Goal: Transaction & Acquisition: Purchase product/service

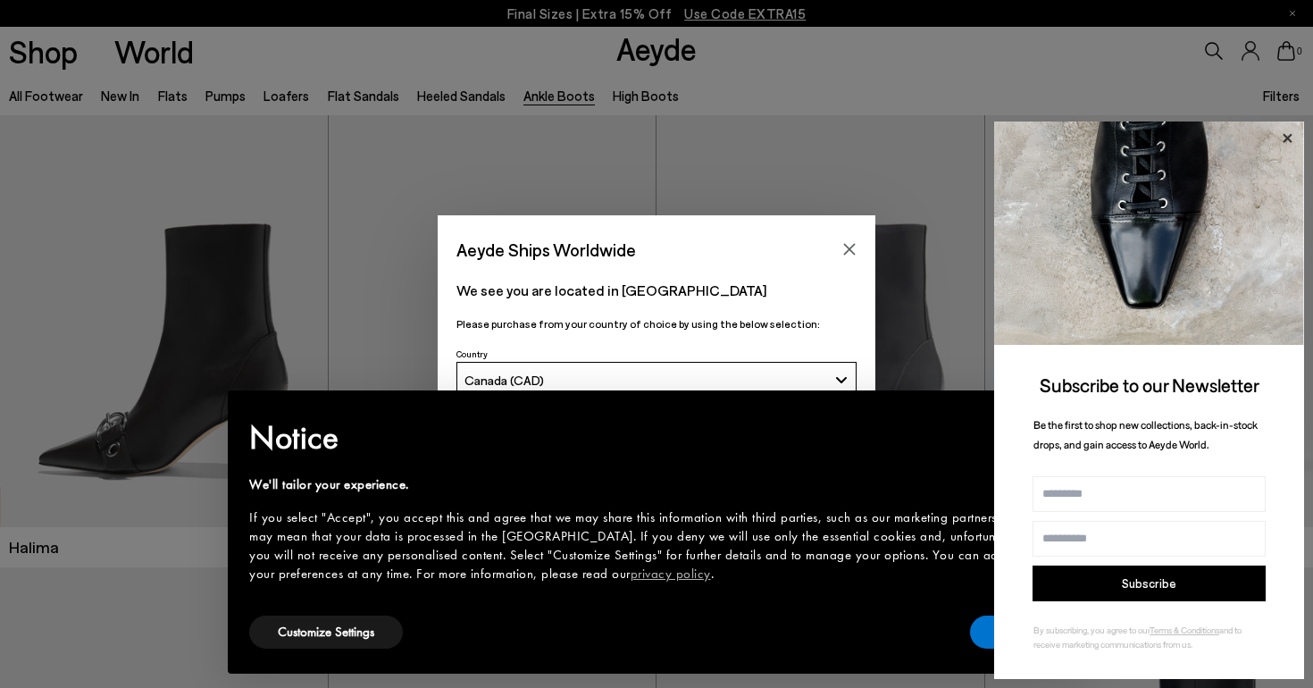
click at [1283, 140] on icon at bounding box center [1286, 138] width 23 height 23
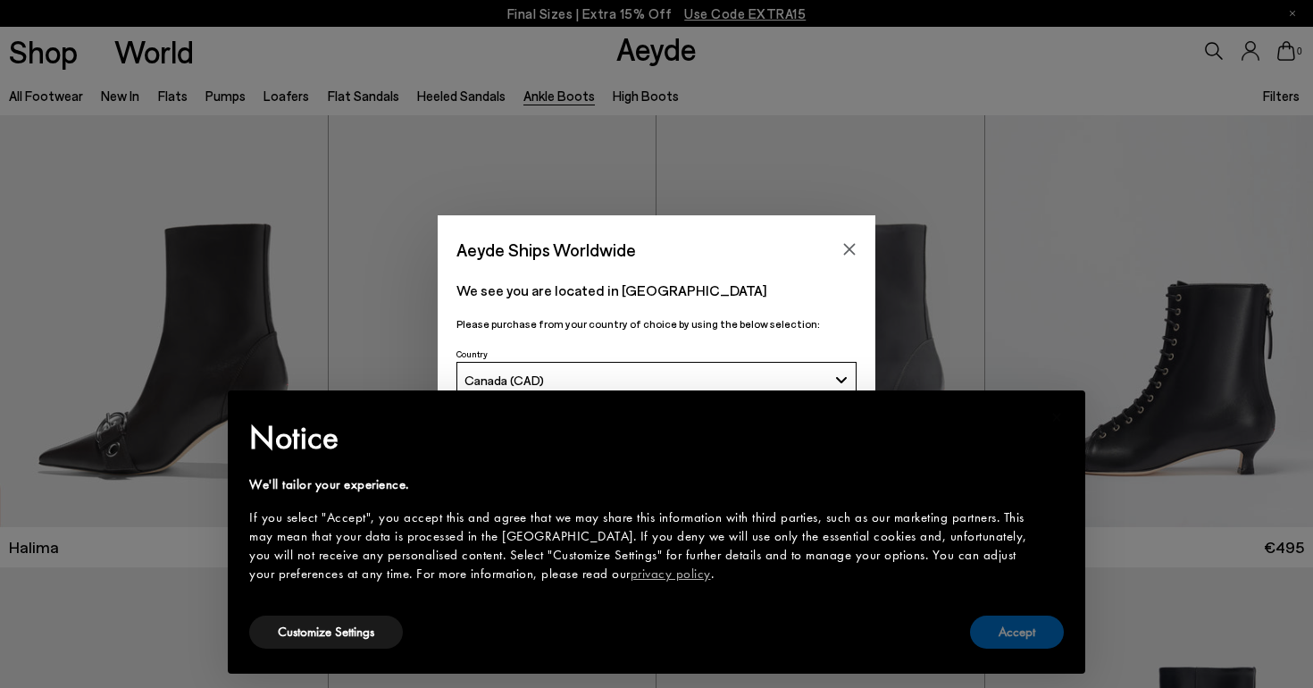
click at [995, 631] on button "Accept" at bounding box center [1017, 631] width 94 height 33
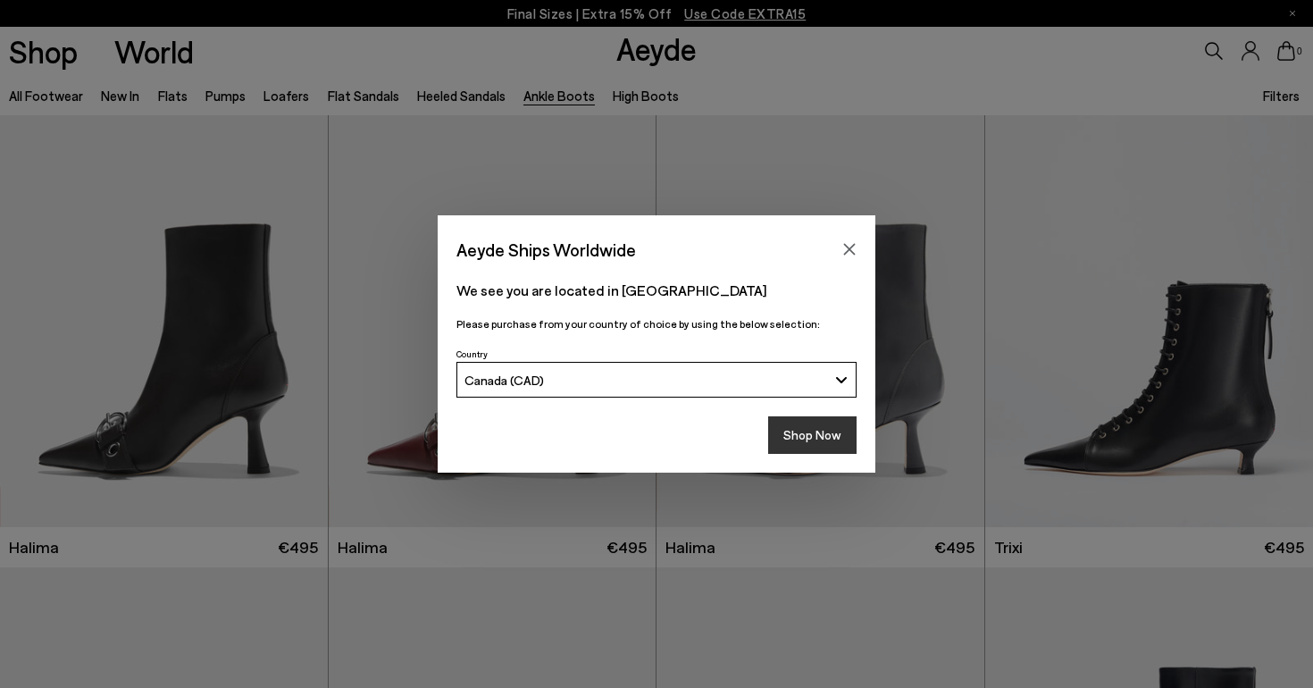
click at [814, 438] on button "Shop Now" at bounding box center [812, 435] width 88 height 38
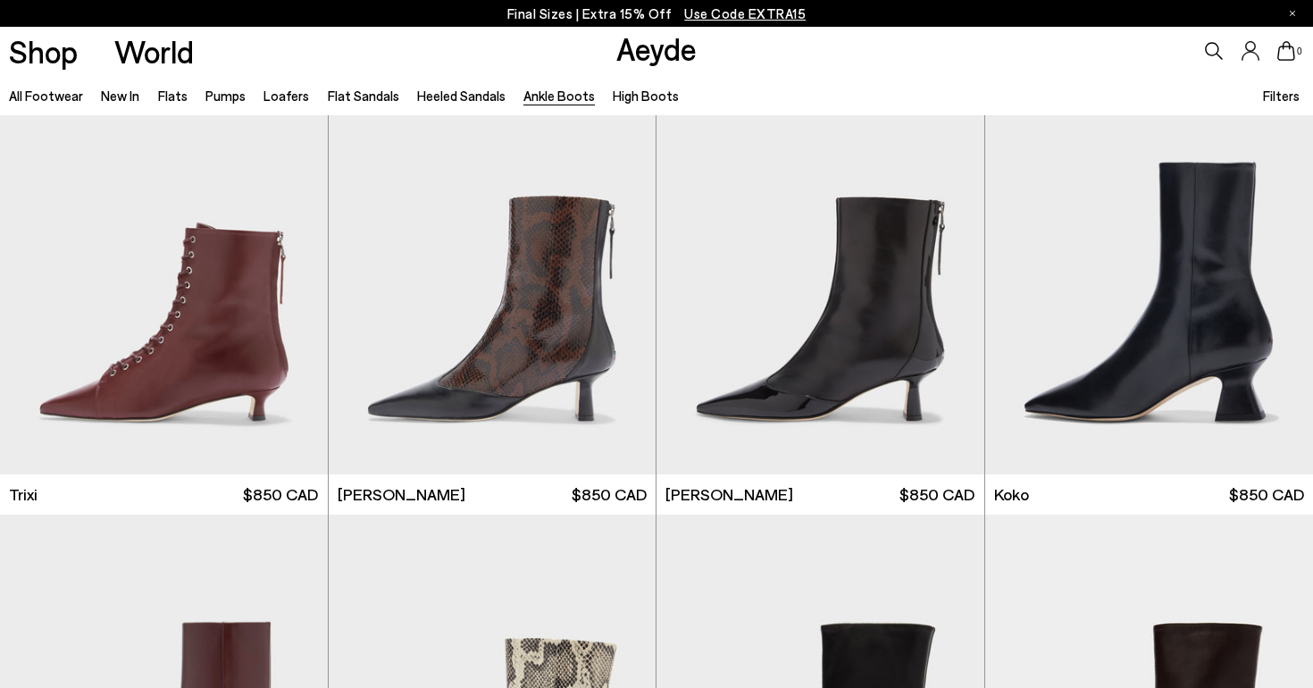
scroll to position [569, 0]
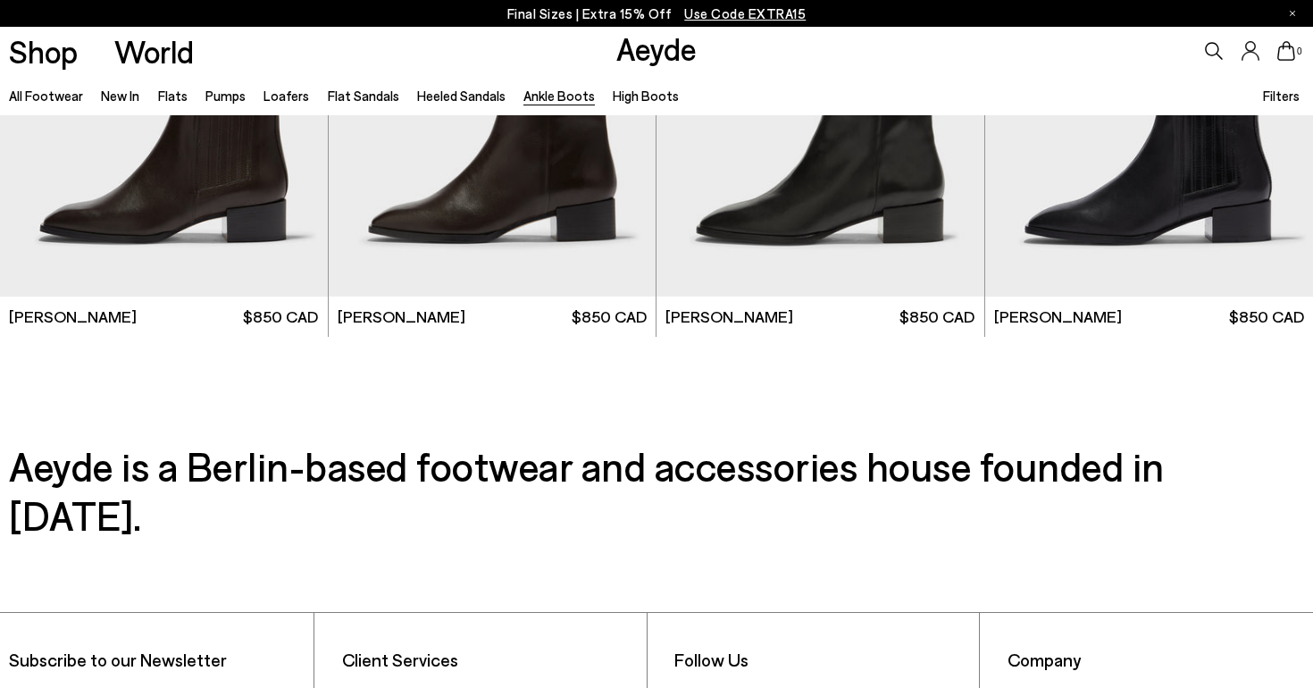
scroll to position [3842, 0]
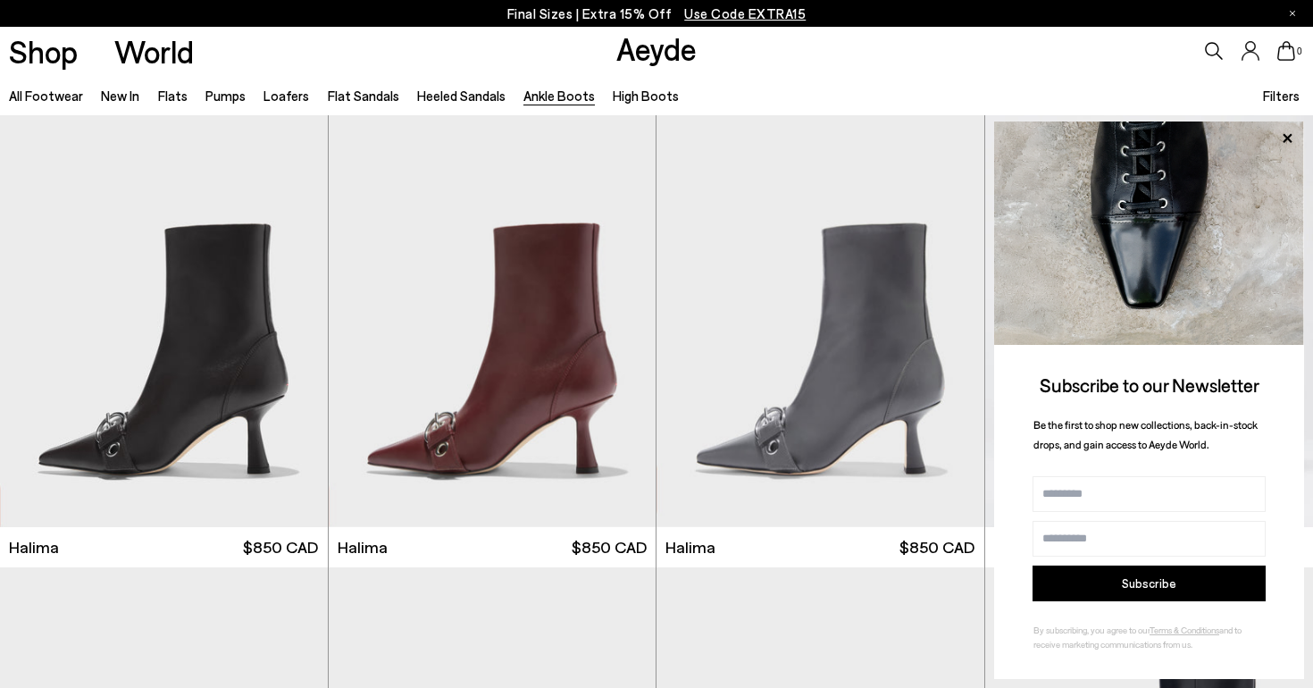
click at [1213, 53] on icon at bounding box center [1214, 51] width 18 height 18
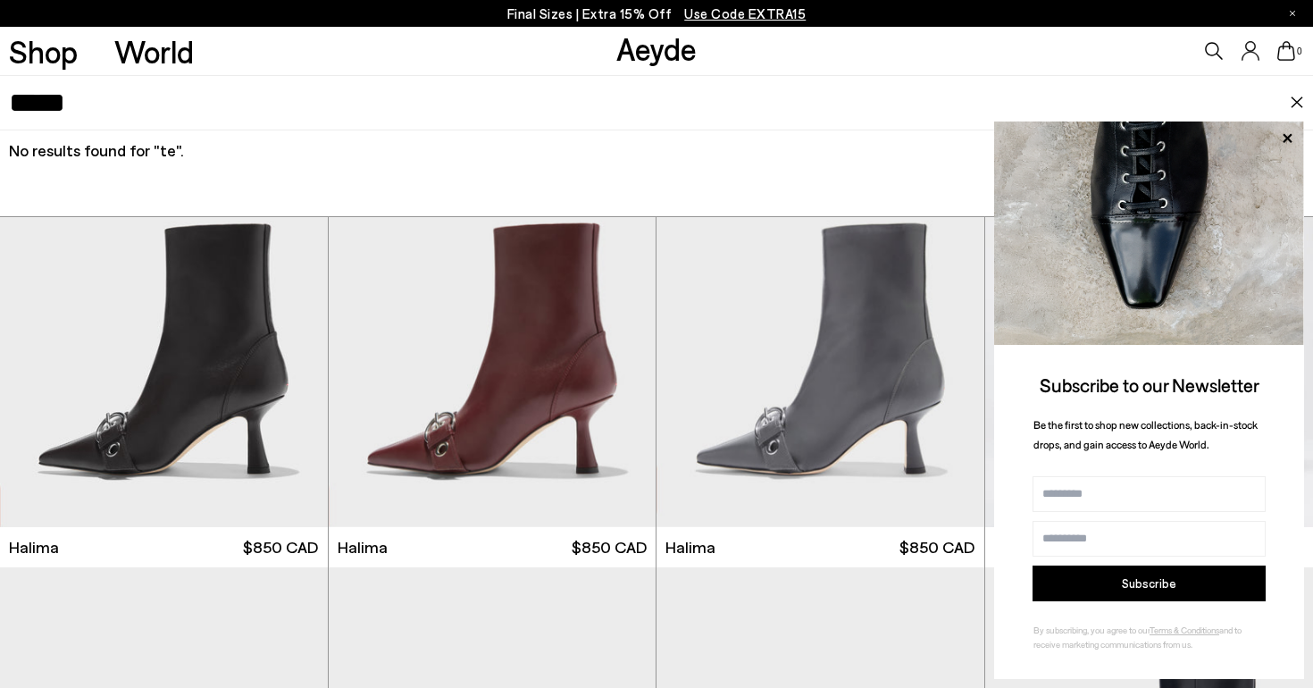
type input "*****"
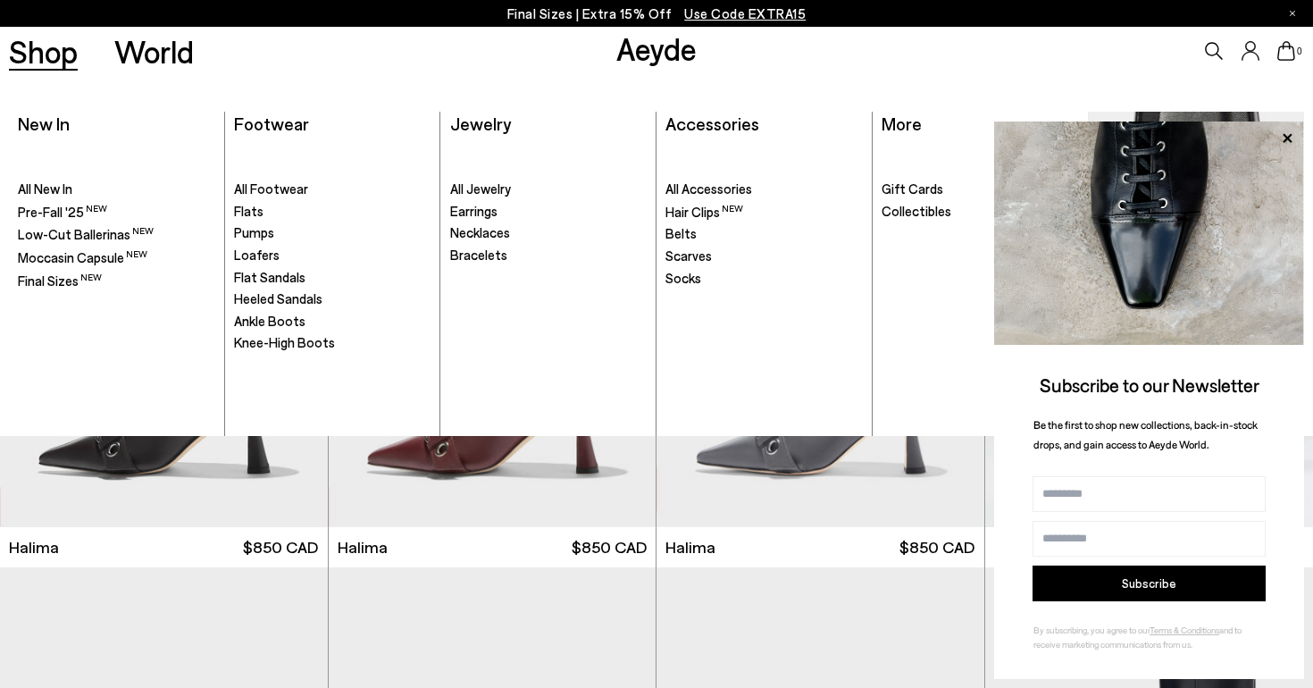
drag, startPoint x: 60, startPoint y: 56, endPoint x: 54, endPoint y: 101, distance: 45.1
click at [51, 213] on span "Pre-Fall '25" at bounding box center [51, 211] width 66 height 16
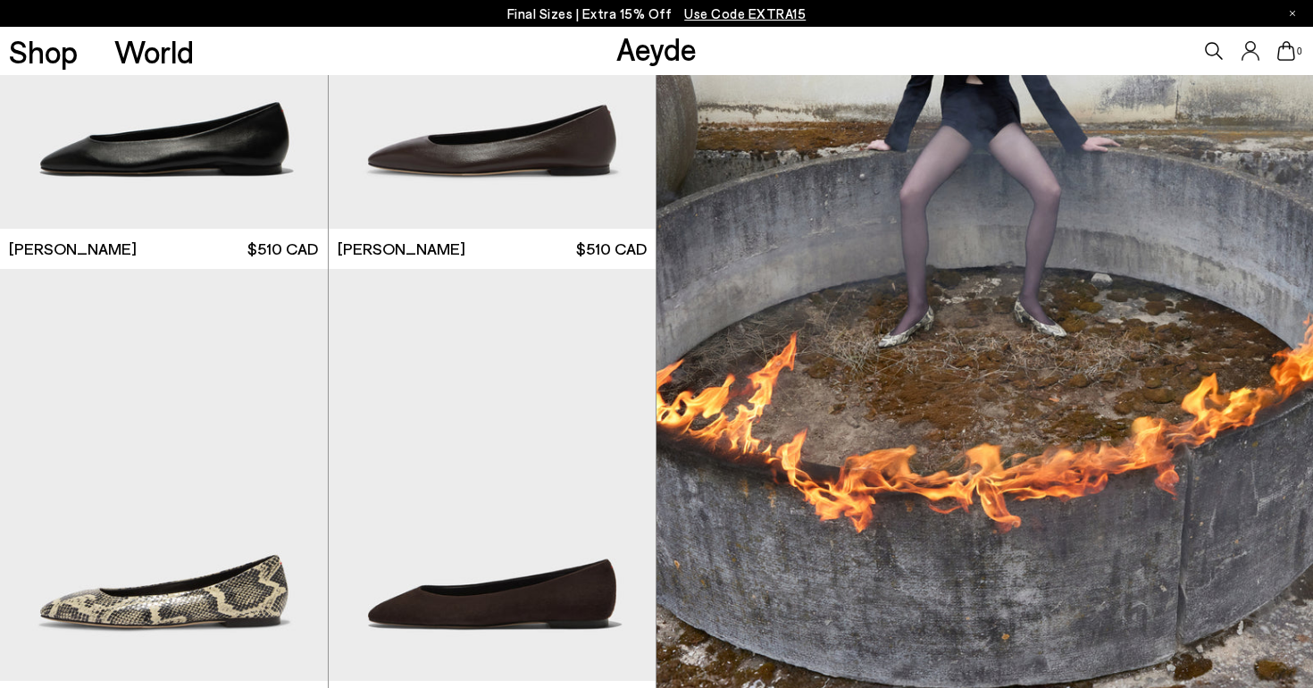
scroll to position [506, 0]
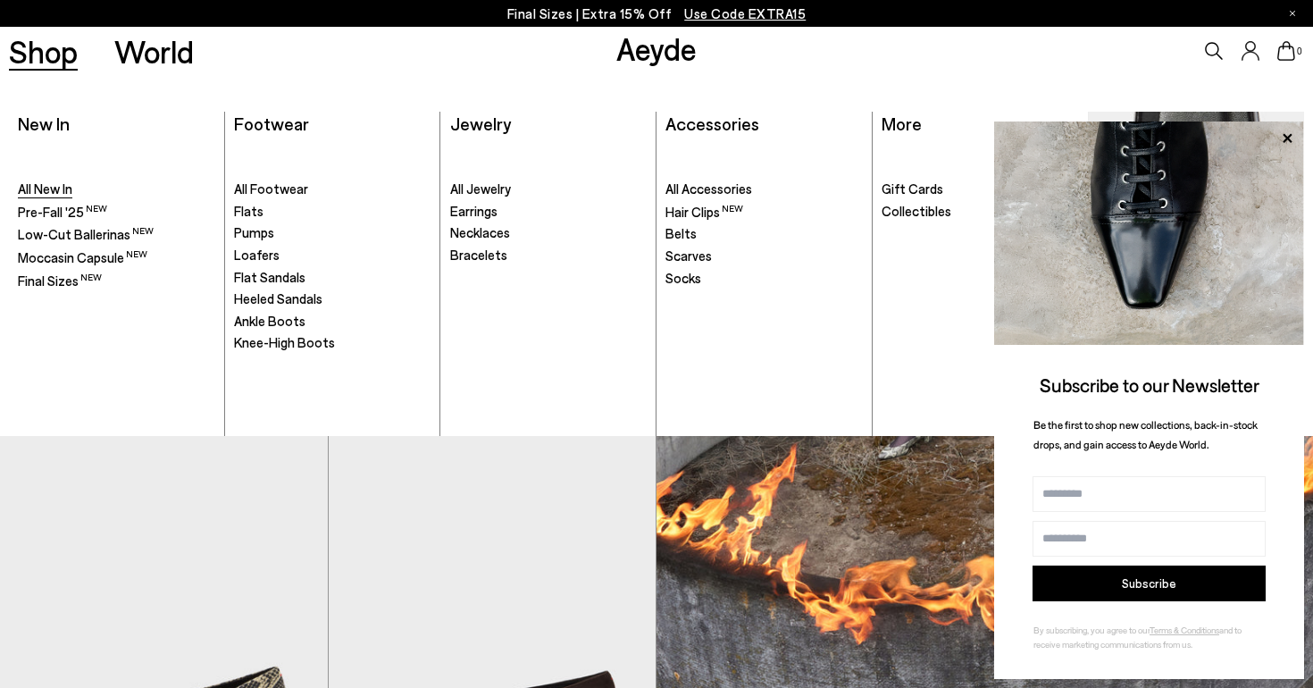
click at [55, 186] on span "All New In" at bounding box center [45, 188] width 54 height 16
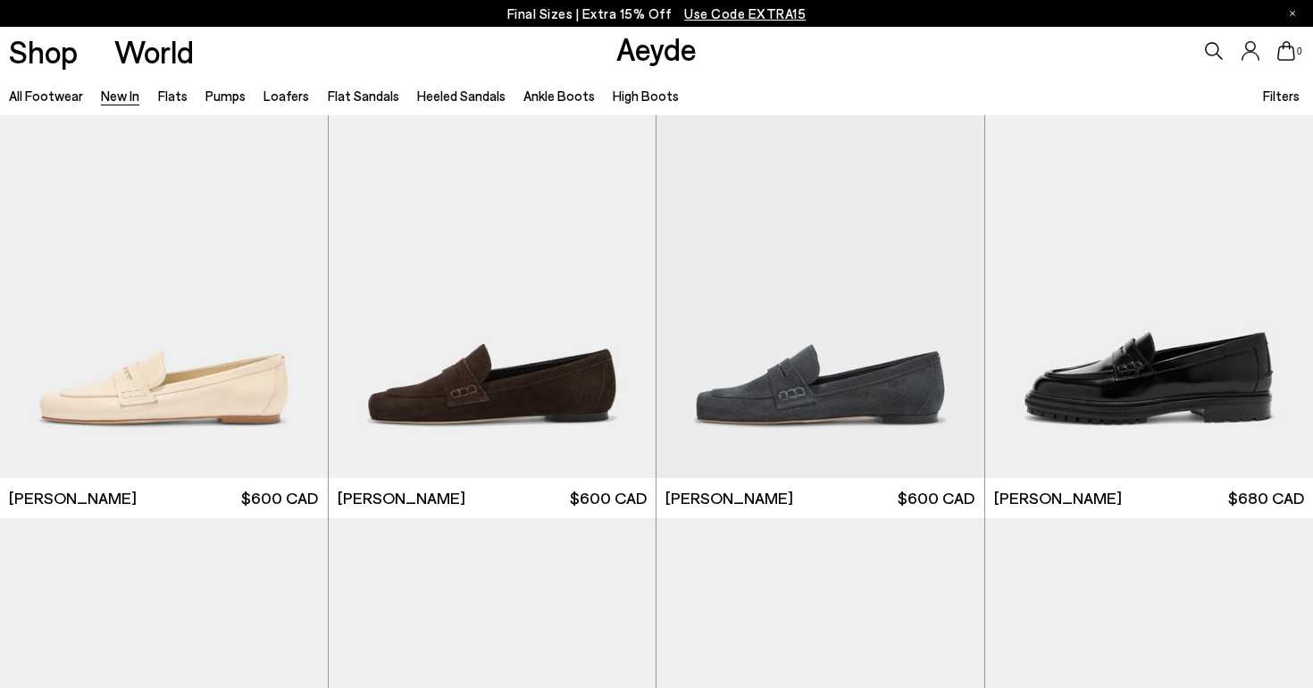
scroll to position [902, 0]
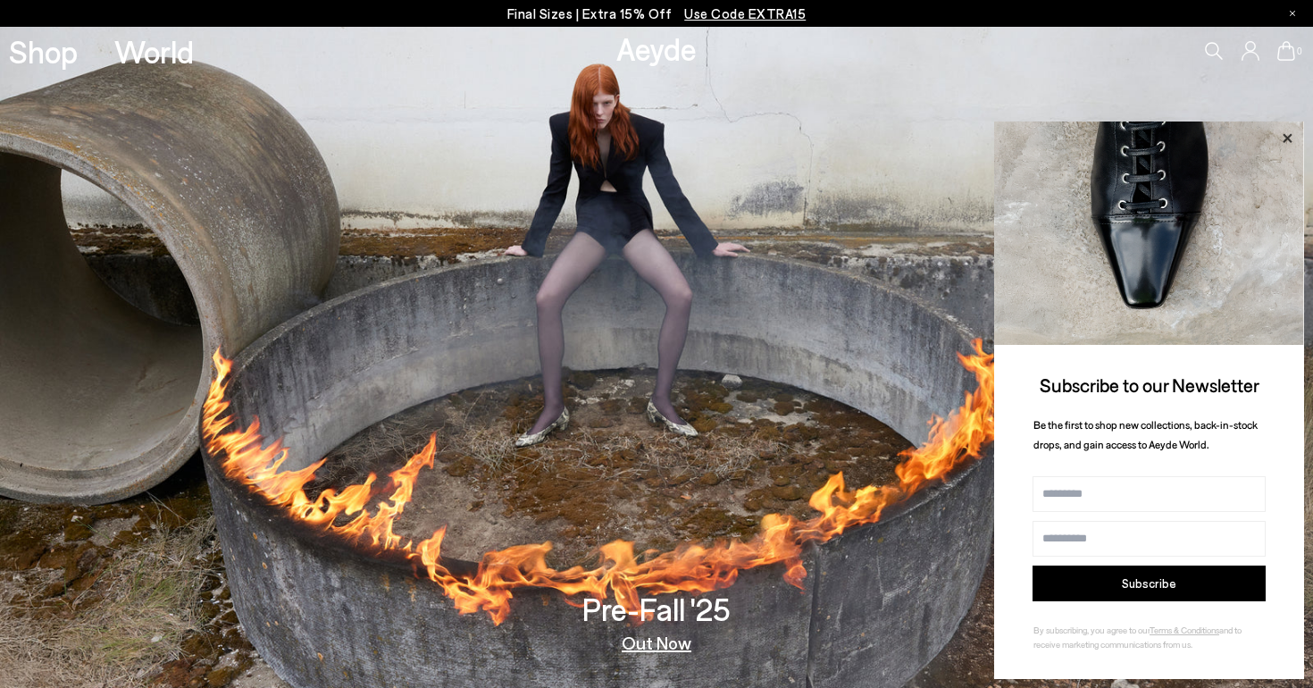
click at [1285, 137] on icon at bounding box center [1286, 137] width 9 height 9
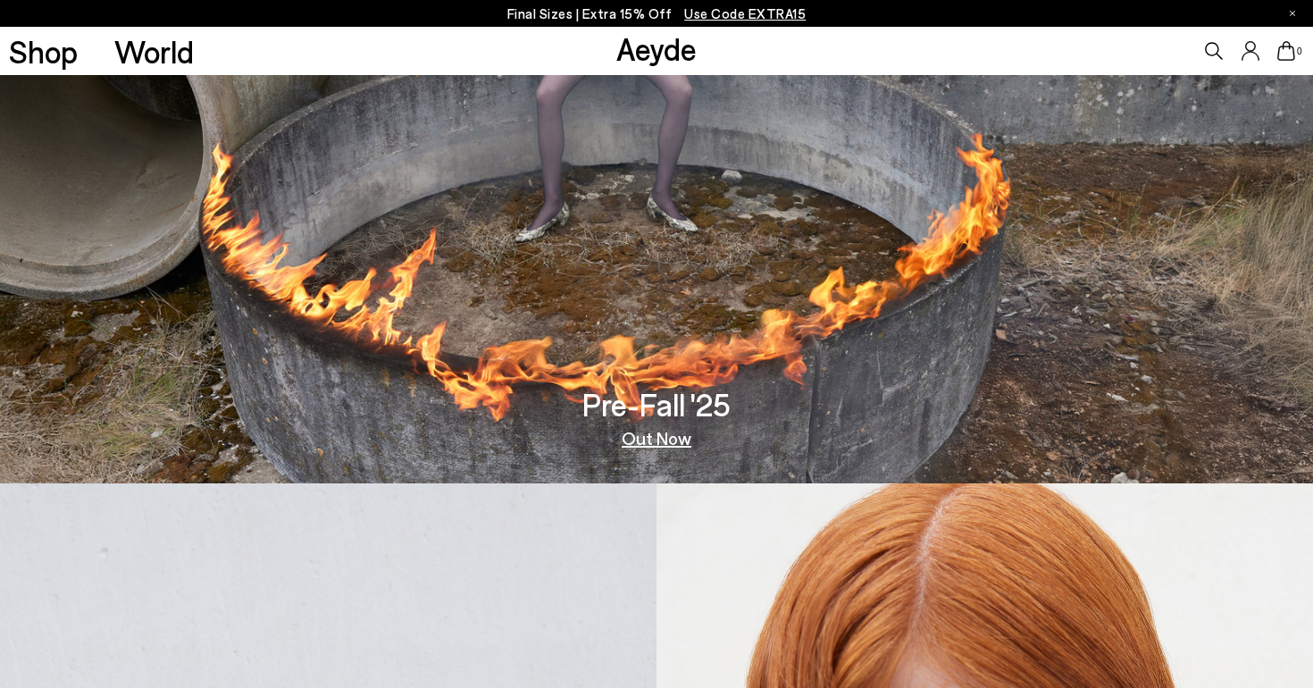
scroll to position [208, 0]
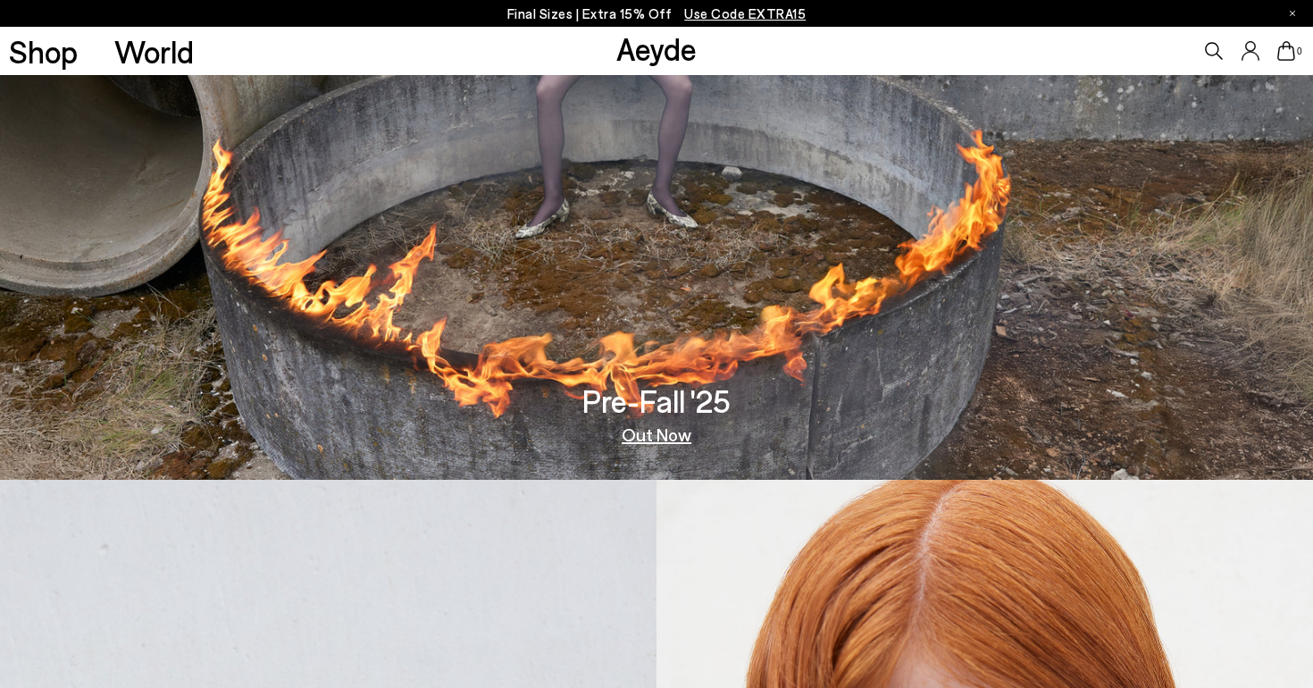
click at [674, 436] on link "Out Now" at bounding box center [657, 434] width 70 height 18
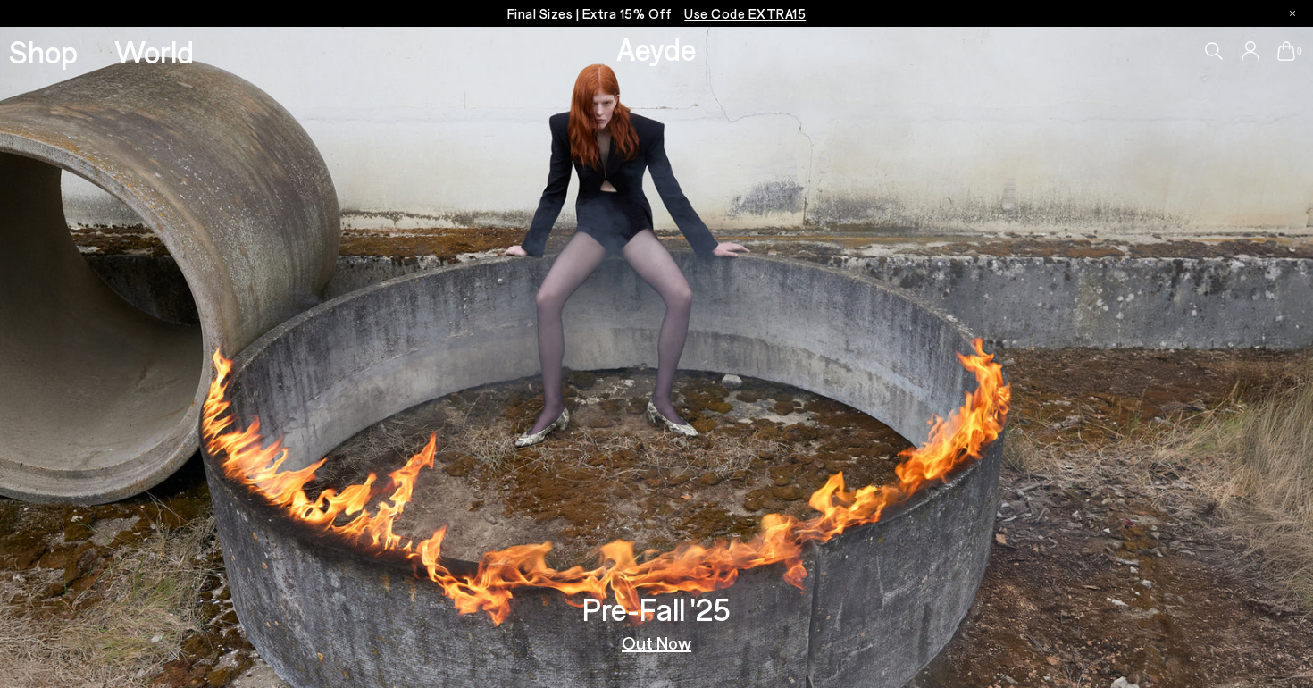
scroll to position [0, 0]
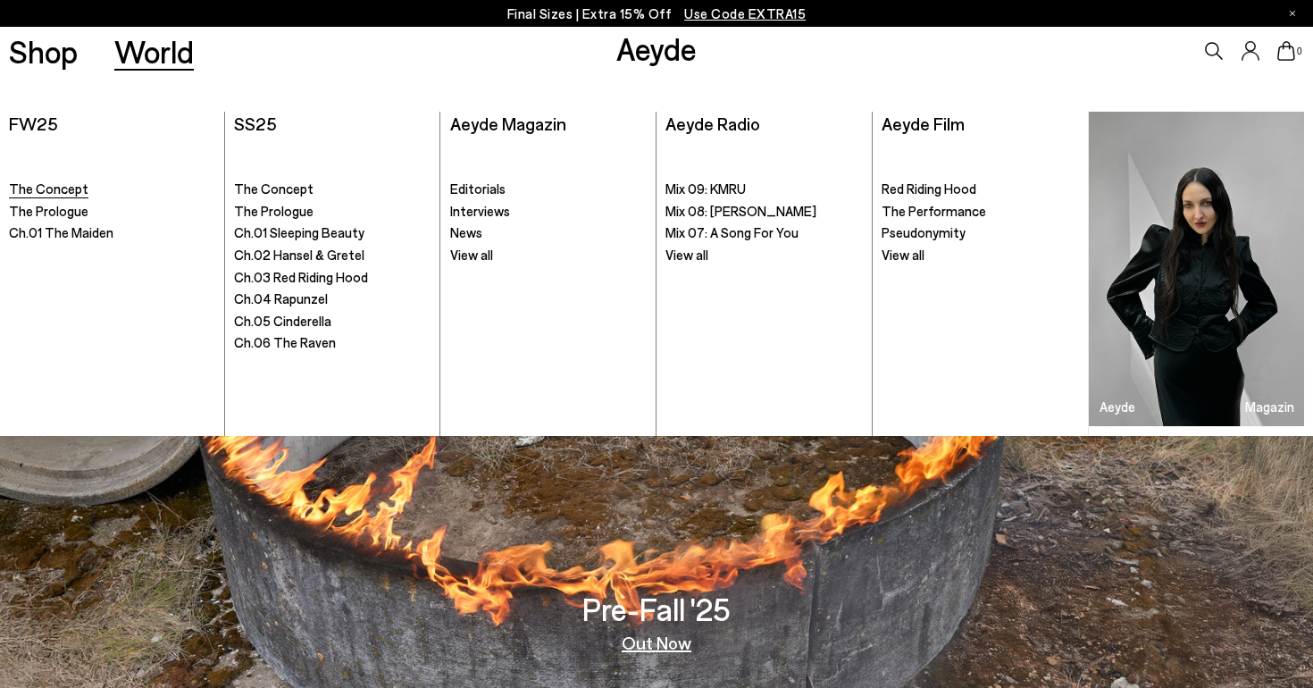
click at [64, 187] on span "The Concept" at bounding box center [48, 188] width 79 height 16
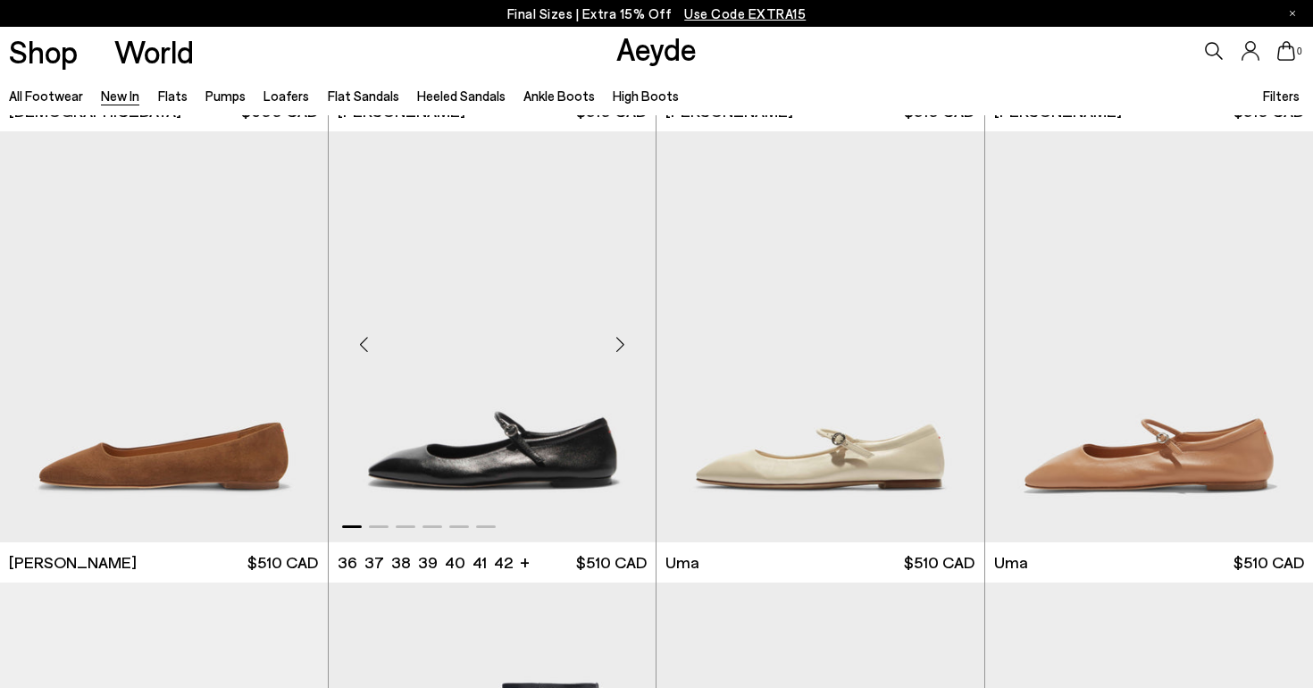
scroll to position [8114, 0]
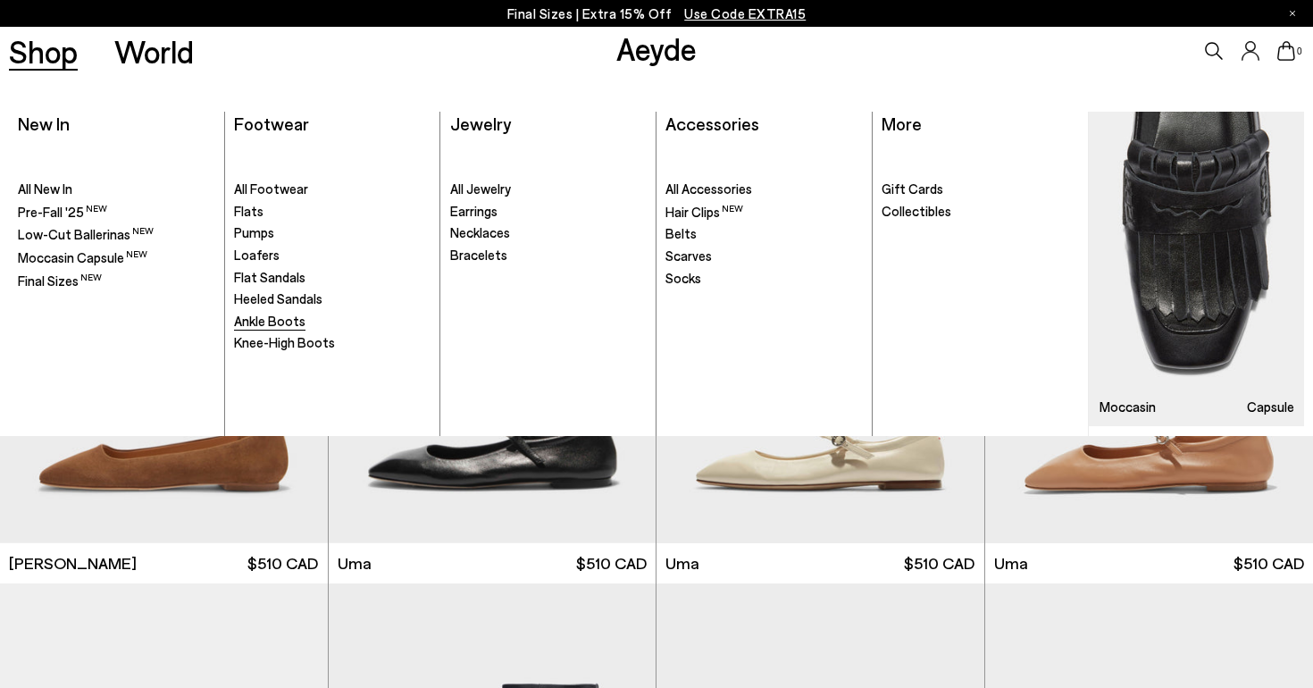
click at [273, 313] on span "Ankle Boots" at bounding box center [269, 321] width 71 height 16
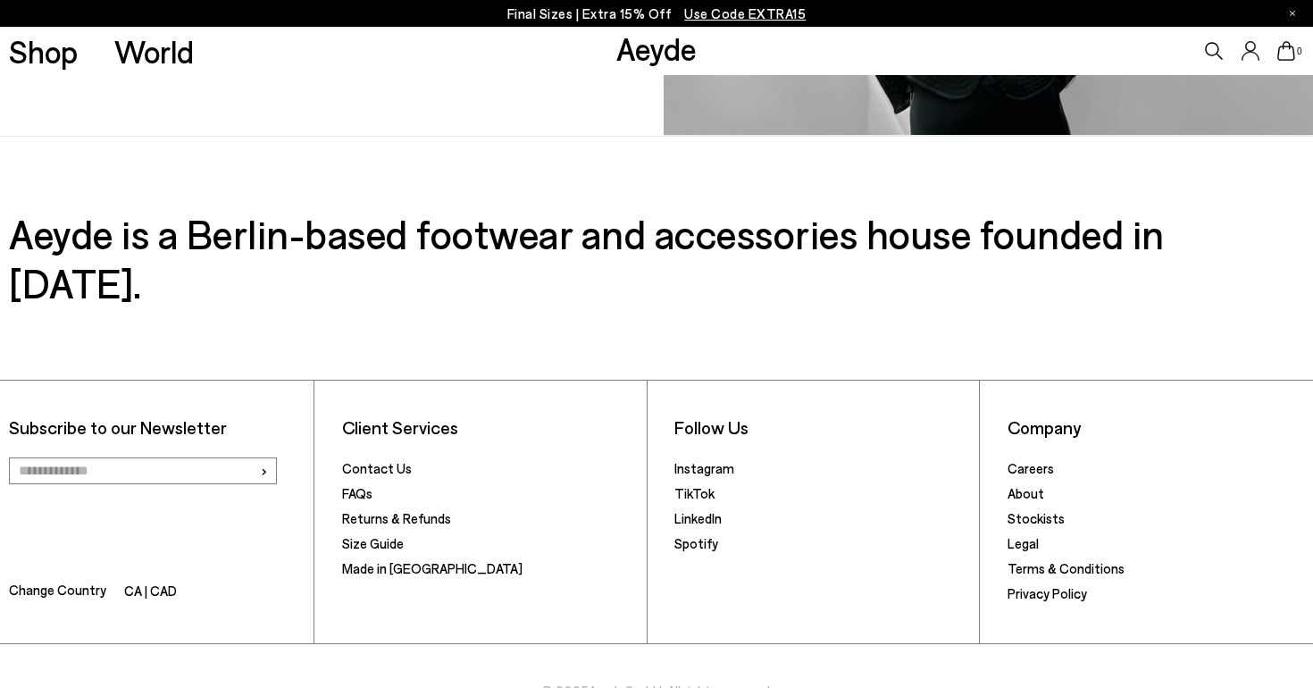
scroll to position [1851, 0]
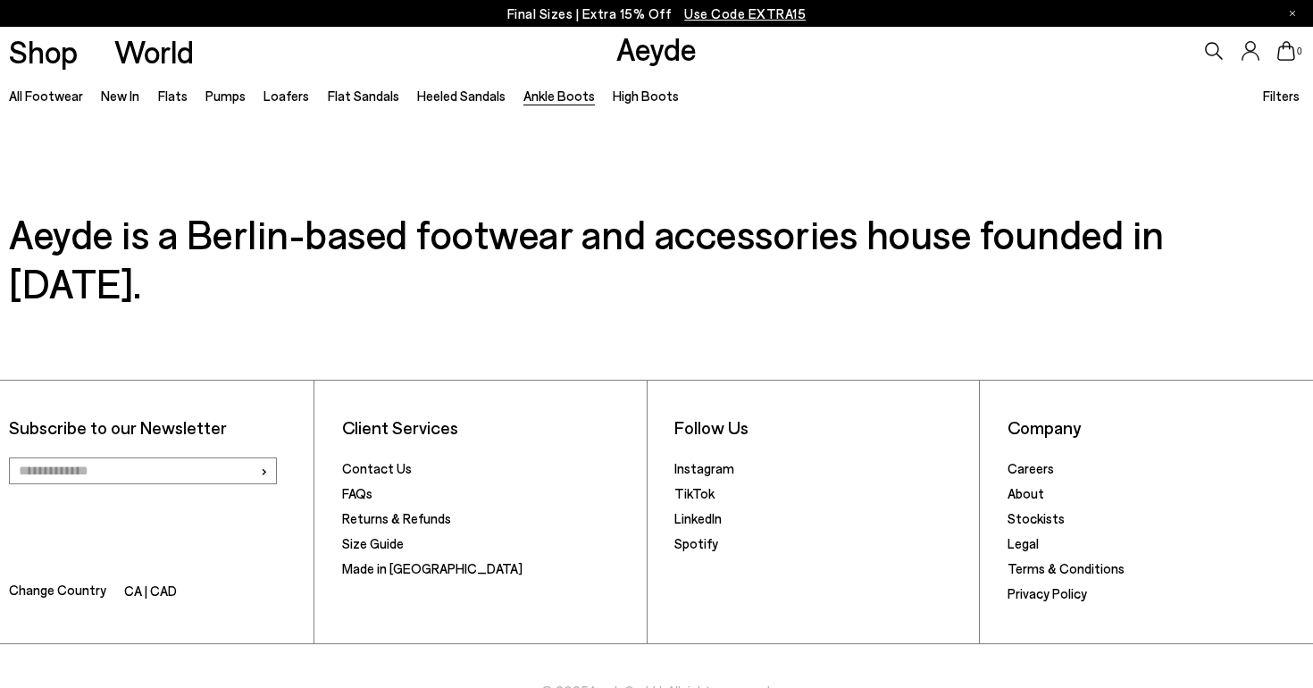
scroll to position [4075, 0]
click at [146, 580] on li "CA | CAD" at bounding box center [150, 592] width 53 height 25
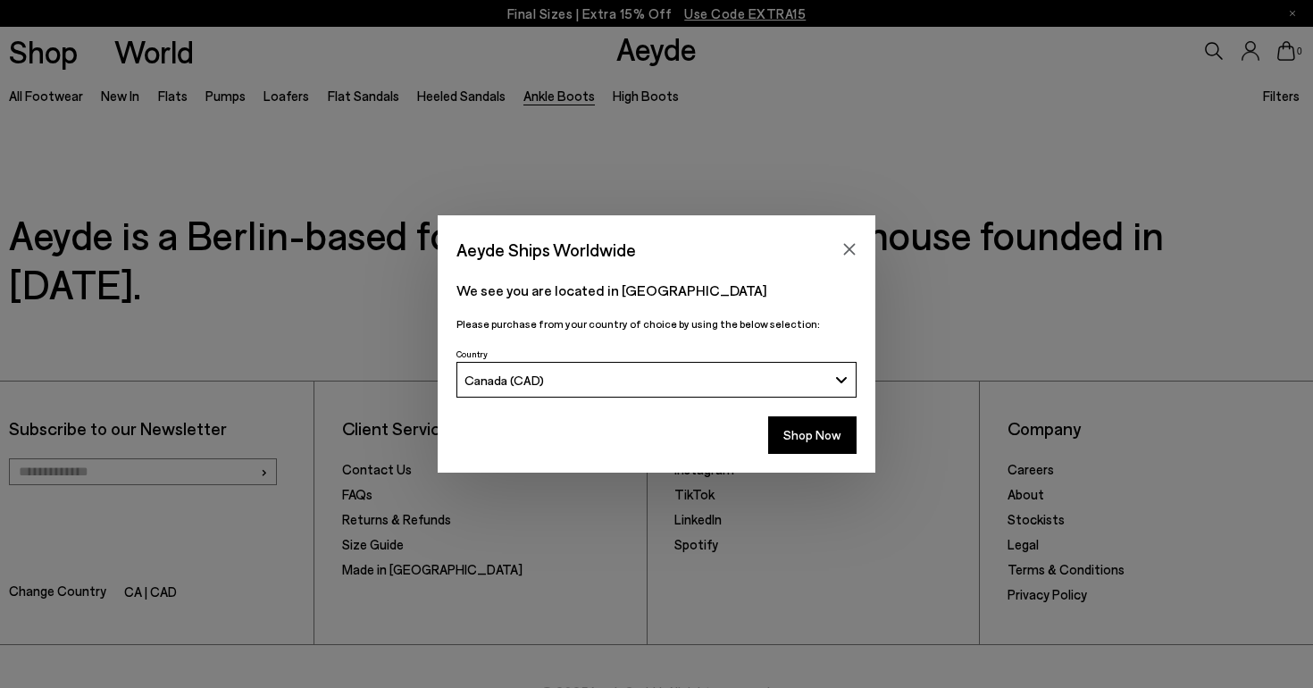
click at [594, 382] on div "Canada (CAD)" at bounding box center [645, 379] width 363 height 15
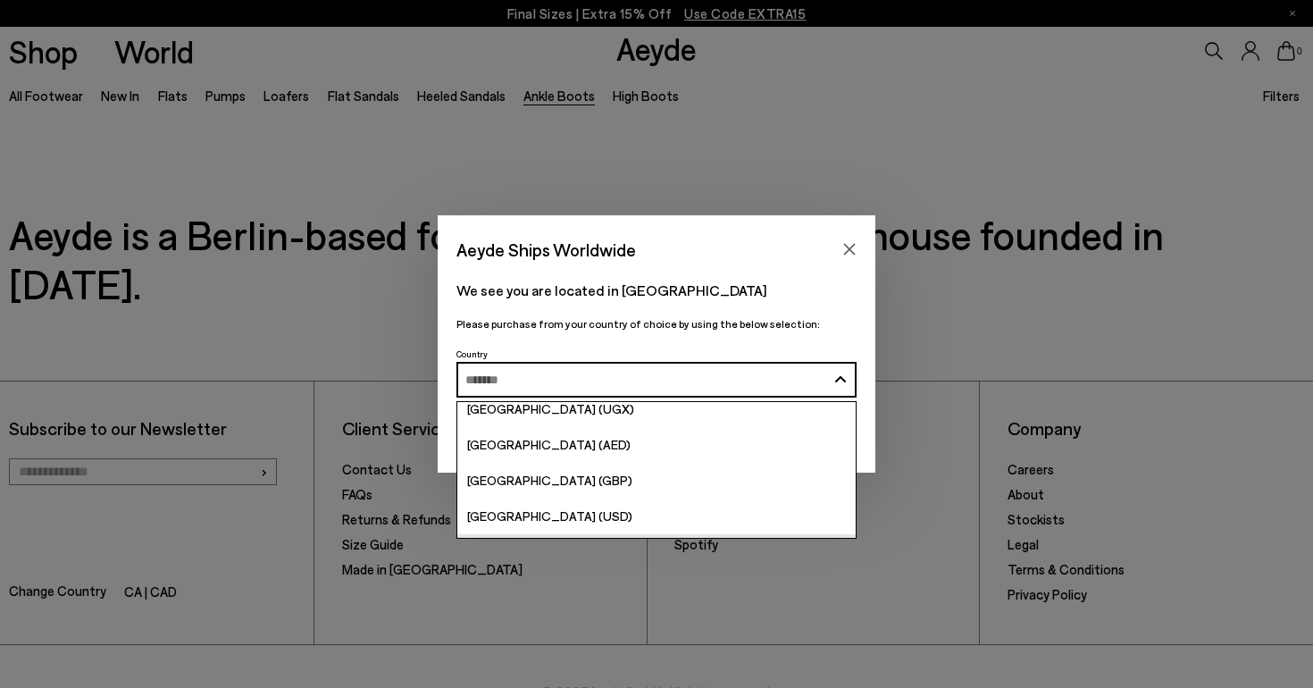
scroll to position [6903, 0]
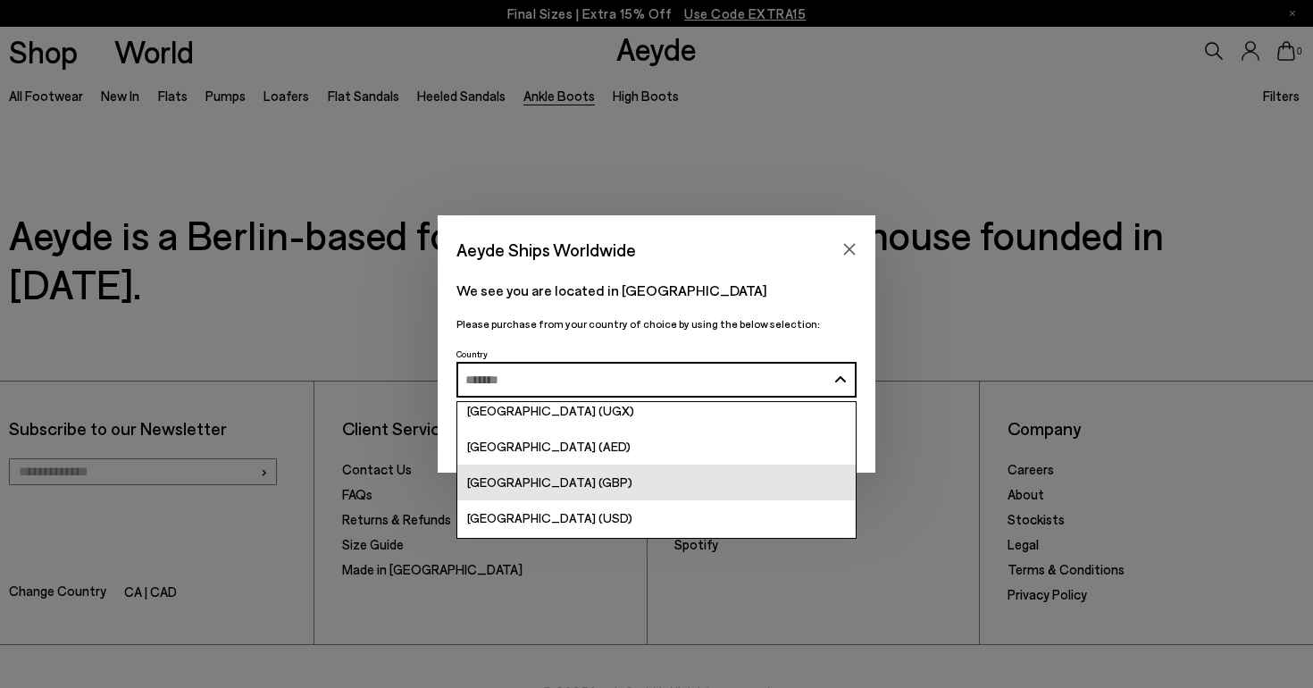
click at [570, 487] on span "[GEOGRAPHIC_DATA] (GBP)" at bounding box center [549, 481] width 165 height 15
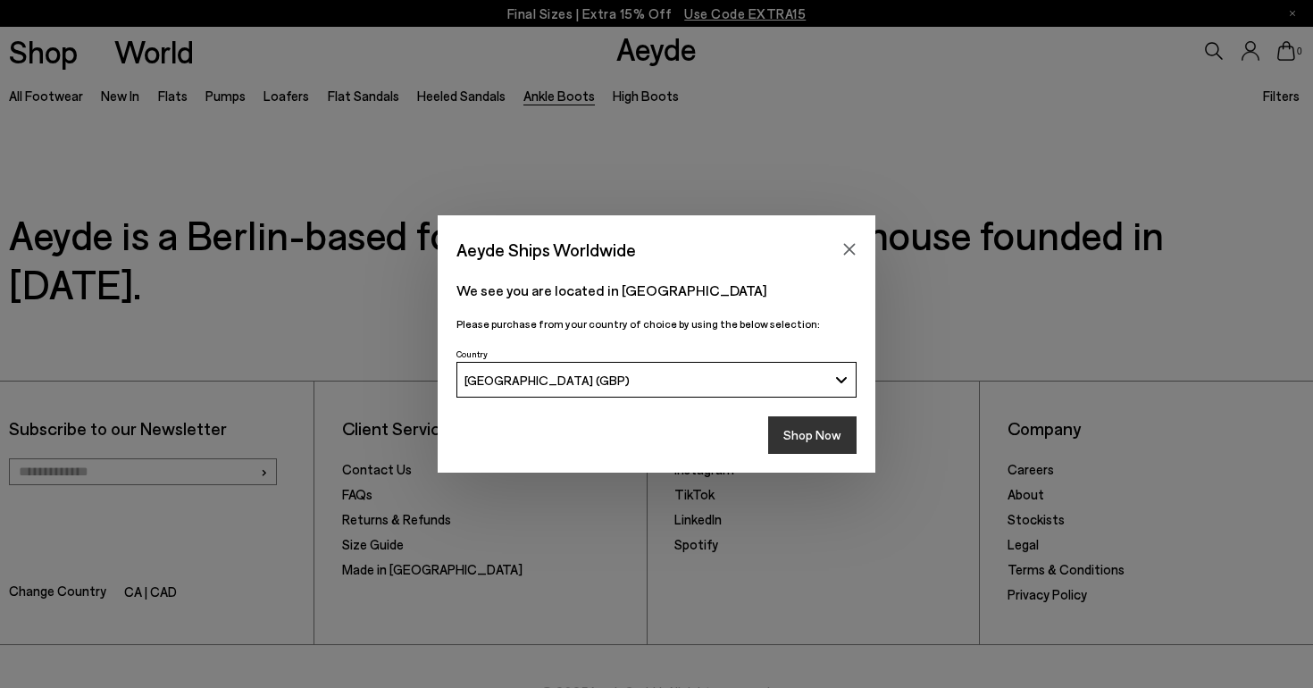
click at [795, 435] on button "Shop Now" at bounding box center [812, 435] width 88 height 38
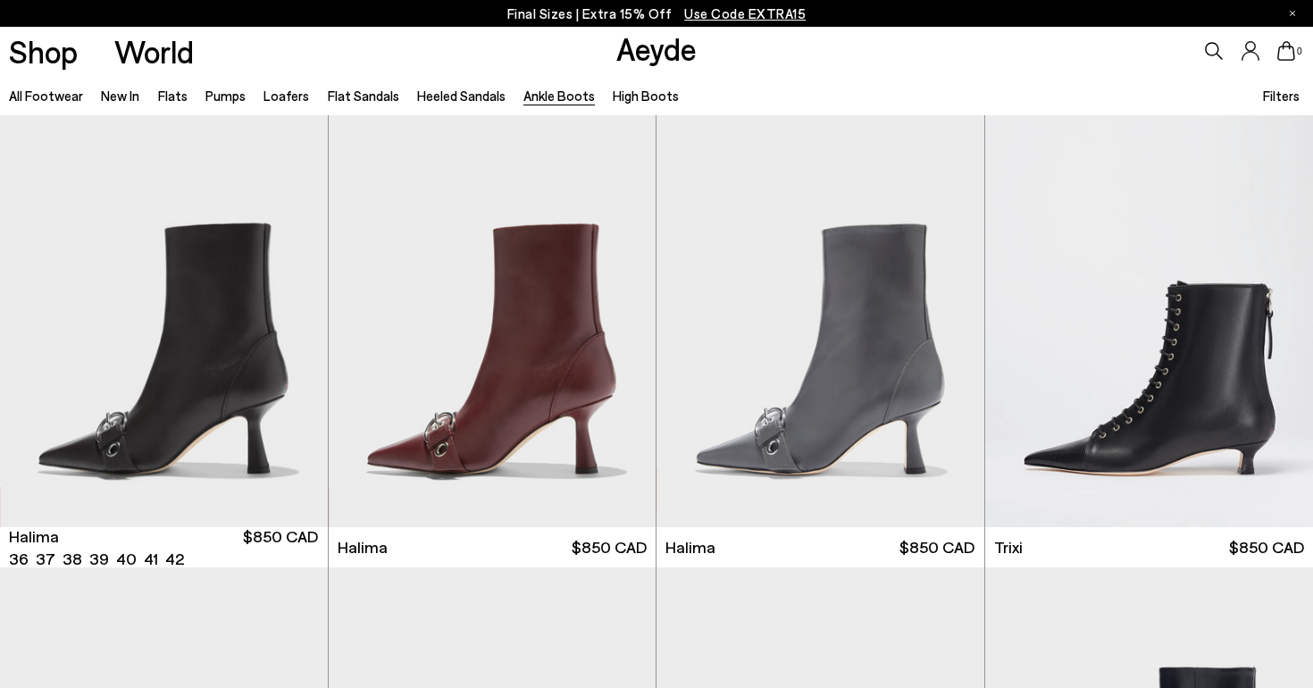
scroll to position [4075, 0]
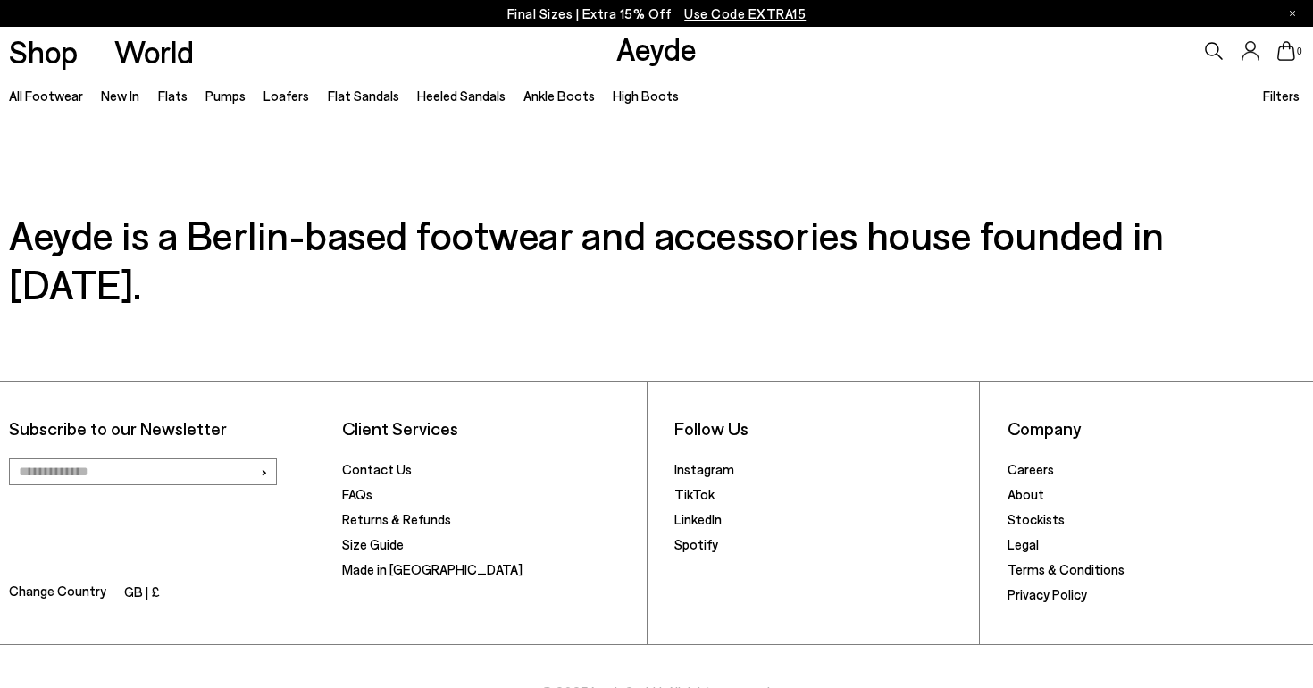
click at [536, 95] on link "Ankle Boots" at bounding box center [558, 96] width 71 height 16
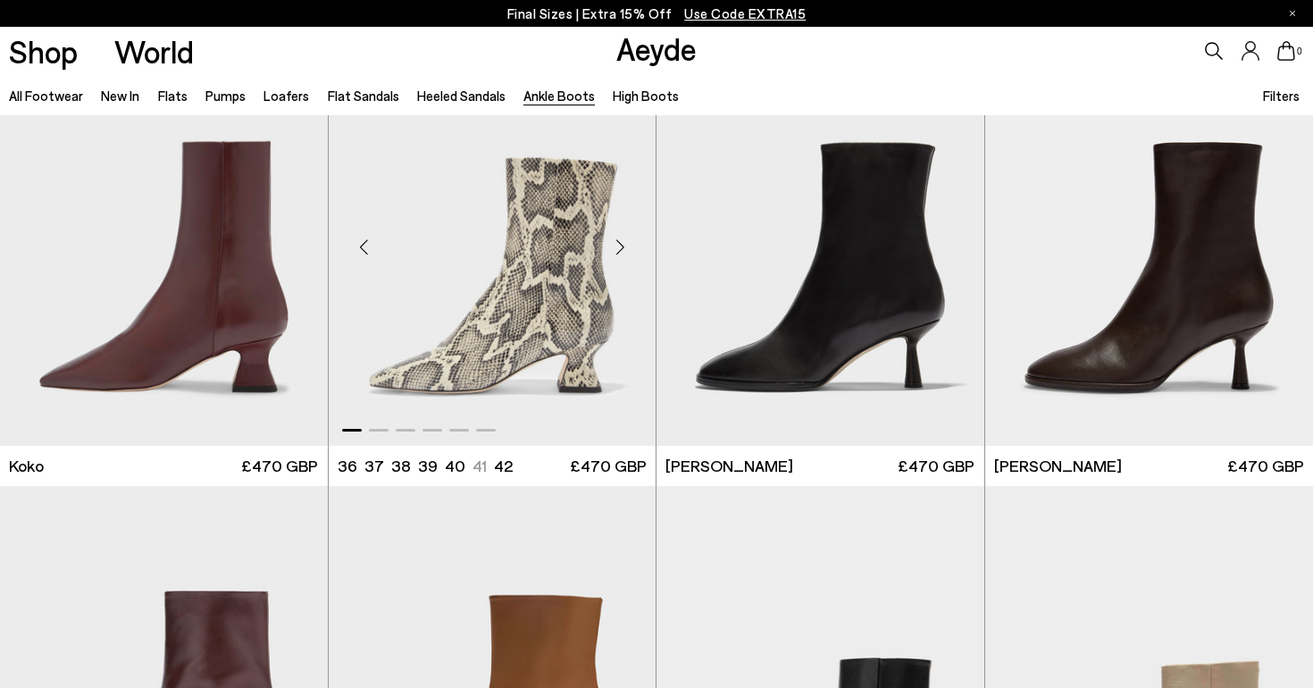
scroll to position [992, 0]
